Goal: Information Seeking & Learning: Learn about a topic

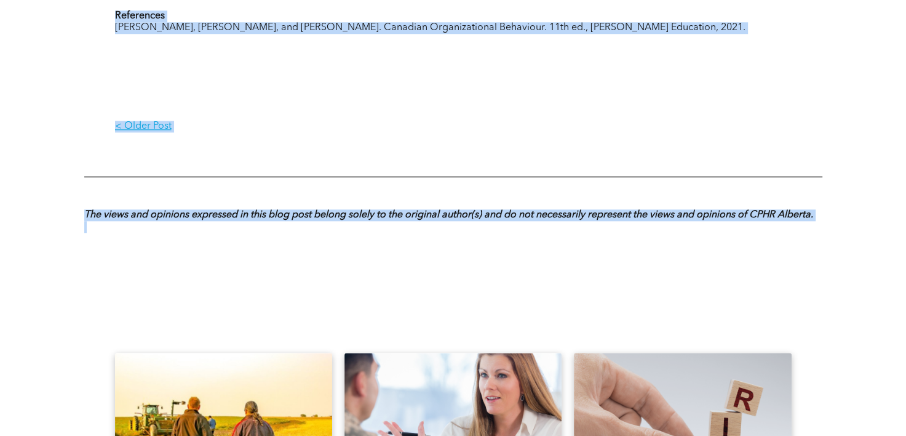
scroll to position [1194, 0]
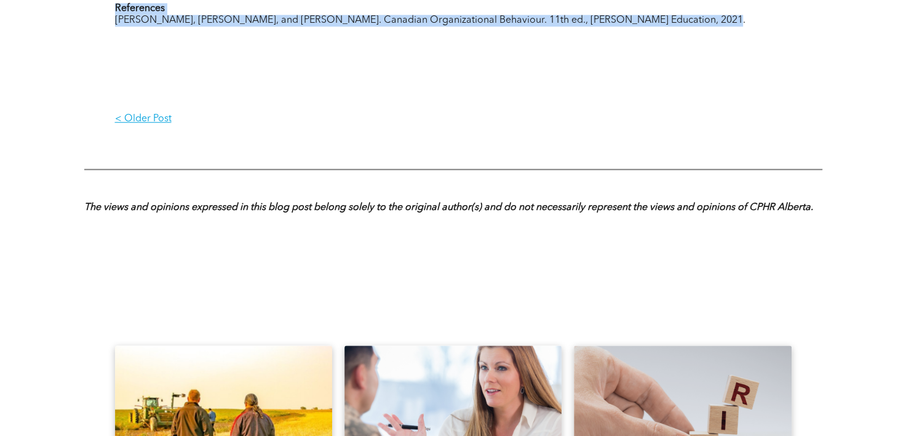
drag, startPoint x: 119, startPoint y: 201, endPoint x: 698, endPoint y: 40, distance: 600.9
copy div "The Halo Effect at Work: When First Impressions Cloud Fair Judgment Author : [P…"
